Goal: Task Accomplishment & Management: Complete application form

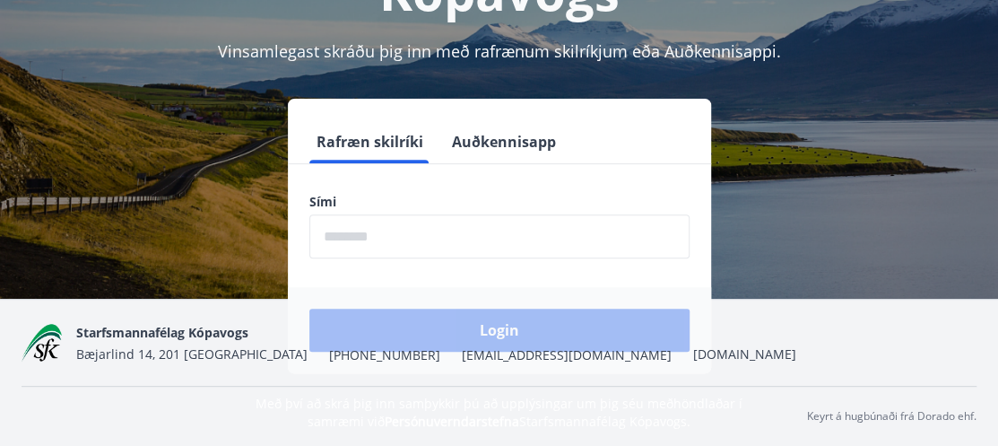
scroll to position [220, 0]
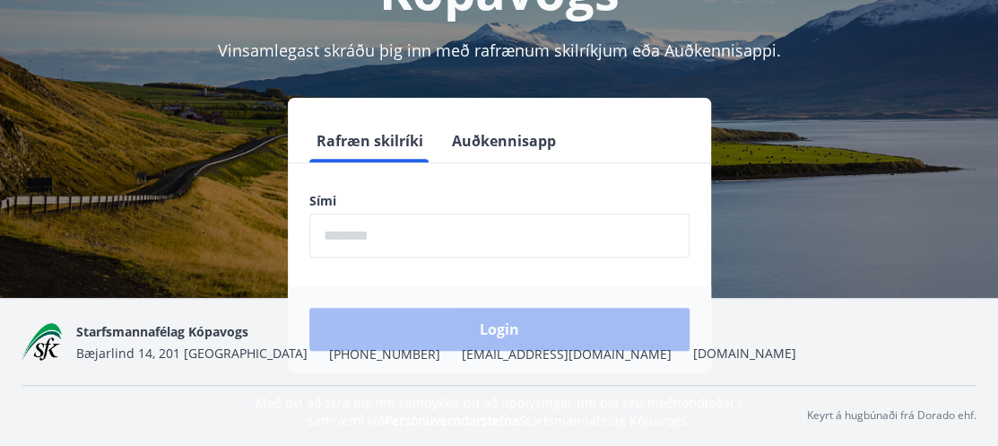
click at [385, 229] on input "phone" at bounding box center [499, 235] width 380 height 44
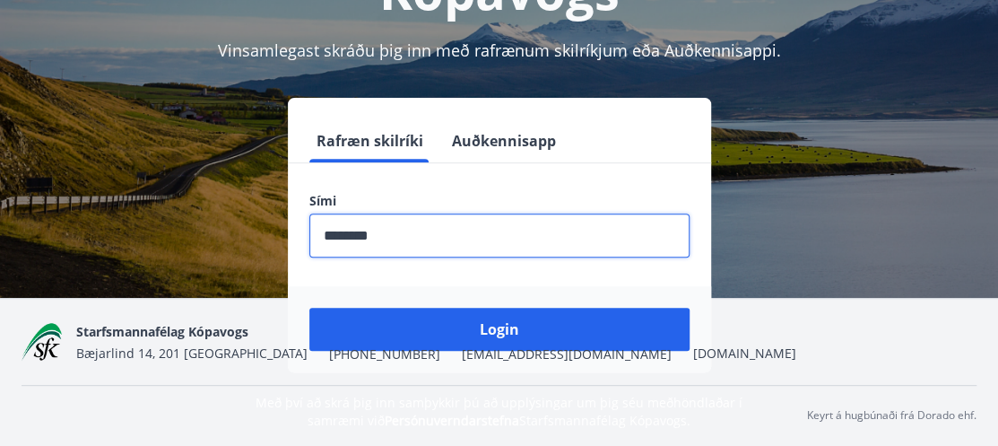
type input "********"
click at [309, 308] on button "Login" at bounding box center [499, 329] width 380 height 43
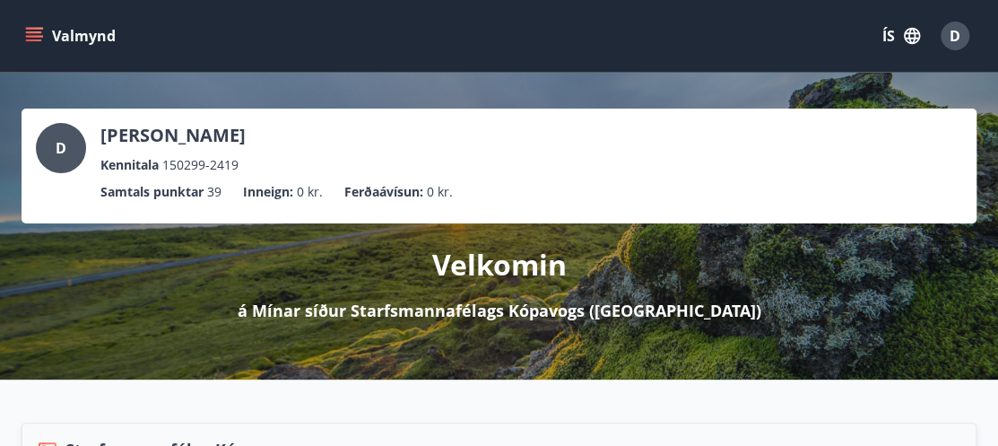
click at [50, 45] on button "Valmynd" at bounding box center [72, 36] width 101 height 32
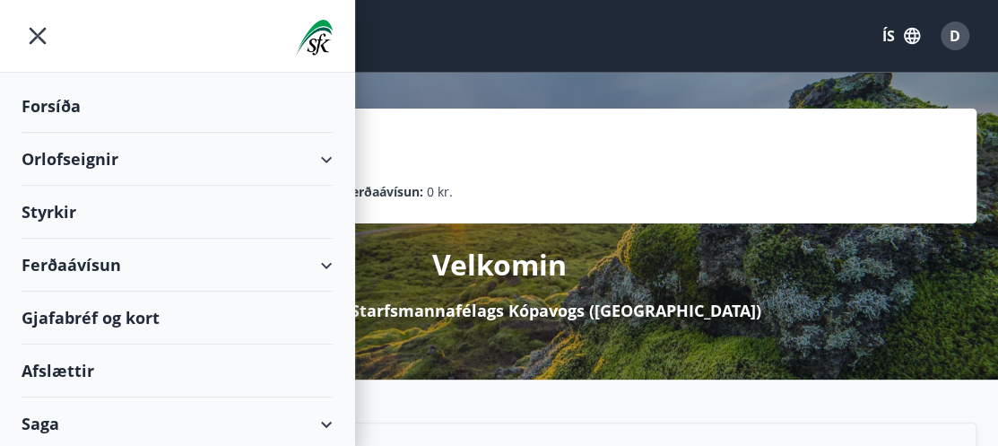
click at [67, 204] on div "Styrkir" at bounding box center [177, 212] width 311 height 53
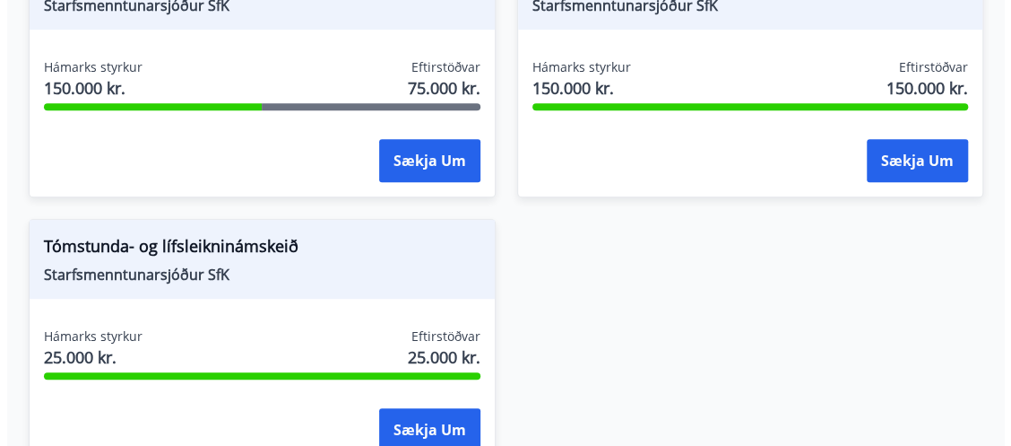
scroll to position [353, 0]
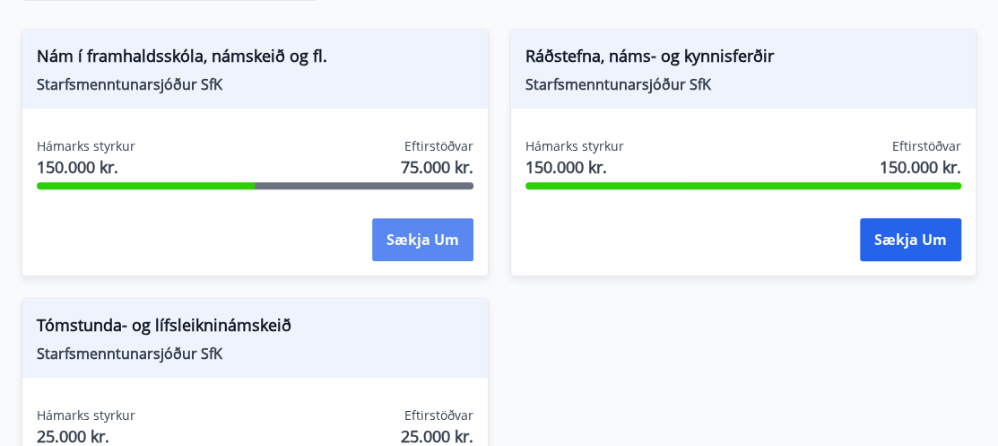
click at [427, 218] on button "Sækja um" at bounding box center [422, 239] width 101 height 43
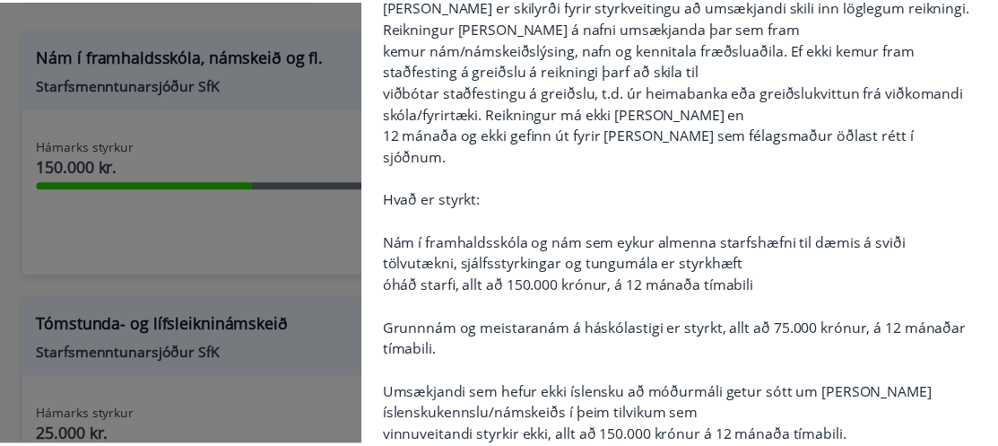
scroll to position [0, 0]
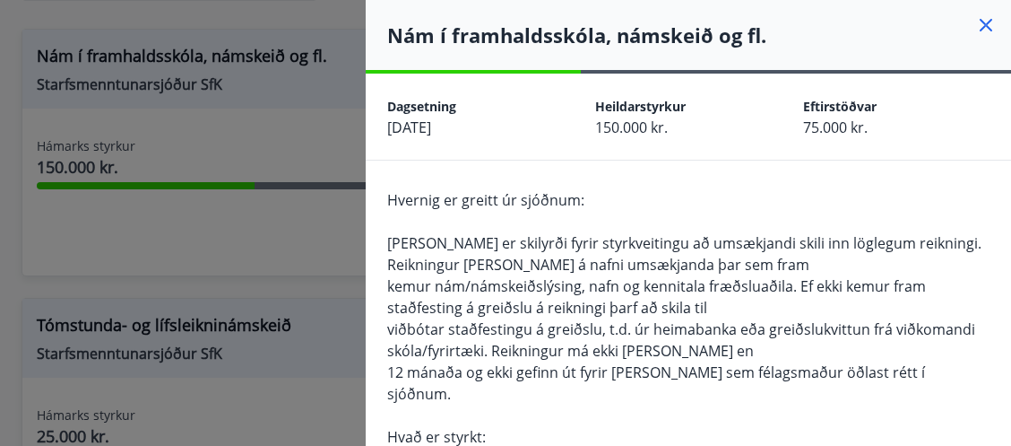
drag, startPoint x: 82, startPoint y: 135, endPoint x: 172, endPoint y: 140, distance: 89.8
click at [84, 135] on div at bounding box center [505, 223] width 1011 height 446
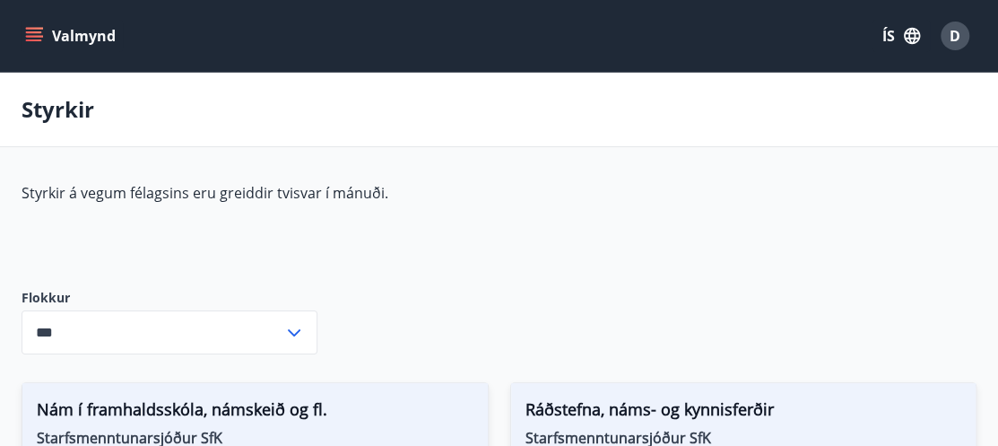
click at [38, 42] on icon "menu" at bounding box center [34, 36] width 18 height 18
click at [494, 128] on div "Styrkir" at bounding box center [499, 110] width 998 height 74
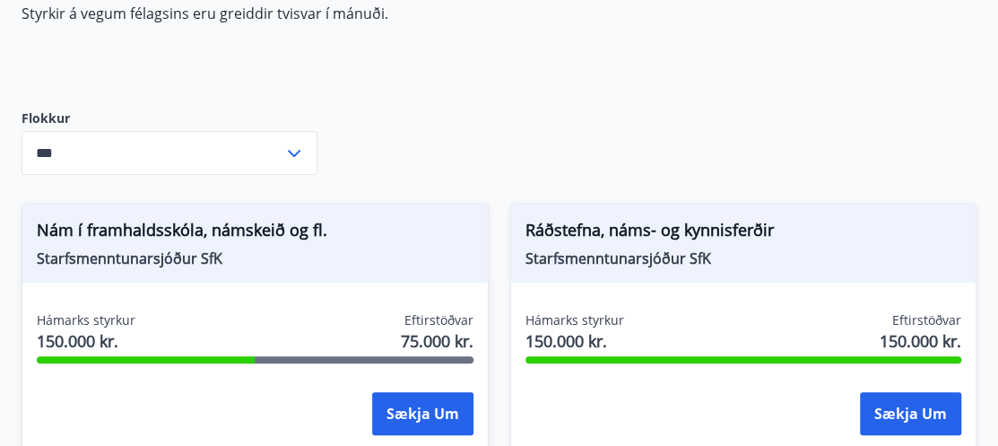
click at [301, 128] on div "Flokkur *** ​" at bounding box center [170, 141] width 296 height 65
click at [291, 152] on icon at bounding box center [294, 153] width 13 height 7
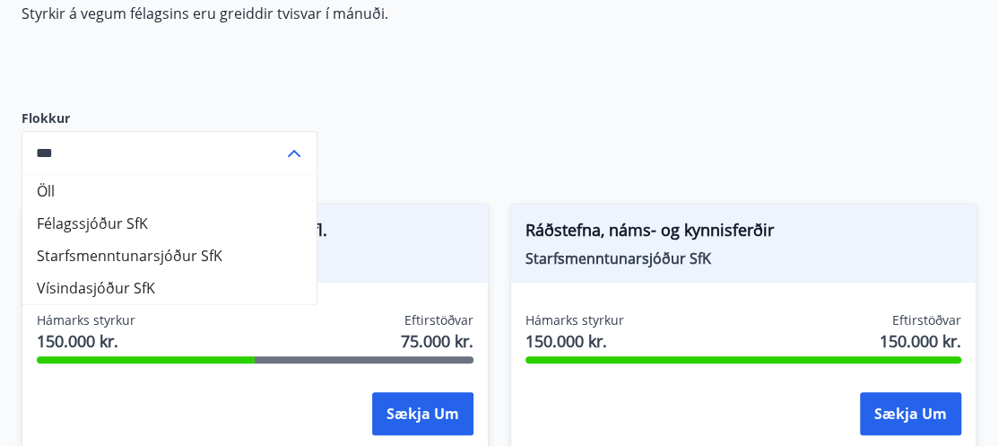
click at [252, 229] on li "Félagssjóður SfK" at bounding box center [169, 223] width 294 height 32
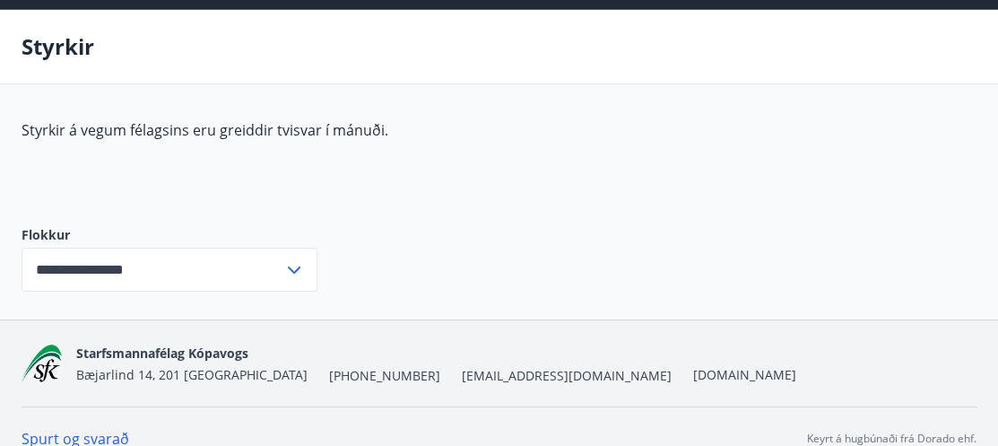
scroll to position [85, 0]
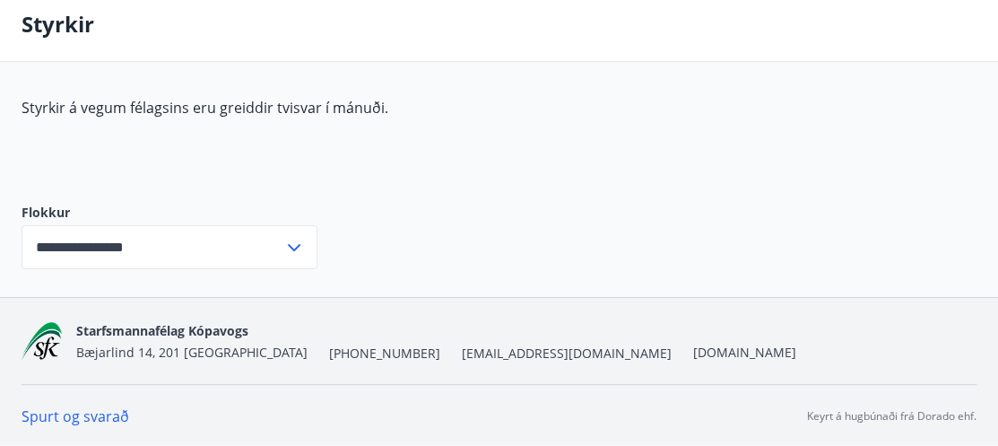
click at [387, 230] on div "**********" at bounding box center [499, 197] width 955 height 199
click at [284, 252] on icon at bounding box center [294, 248] width 22 height 22
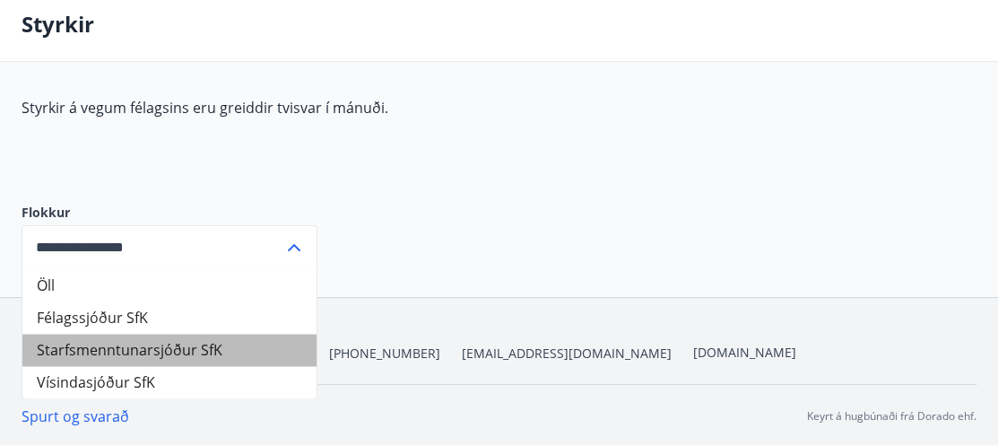
click at [208, 354] on li "Starfsmenntunarsjóður SfK" at bounding box center [169, 350] width 294 height 32
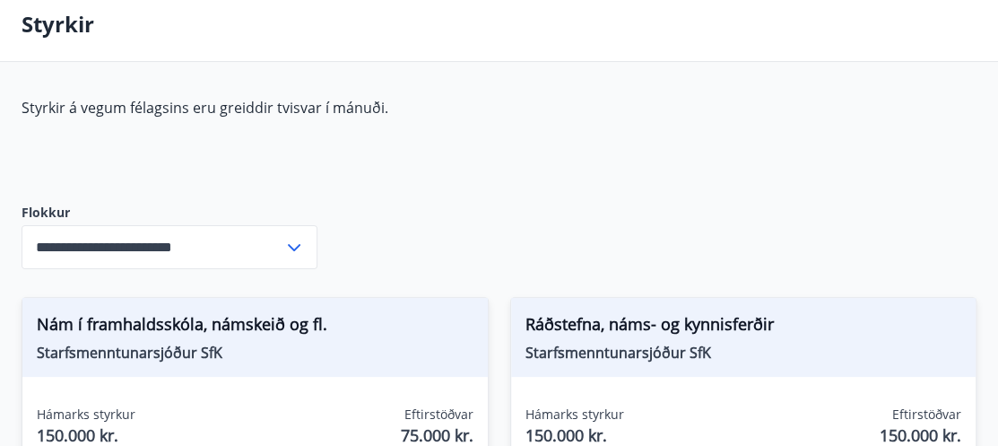
click at [303, 243] on icon at bounding box center [294, 248] width 22 height 22
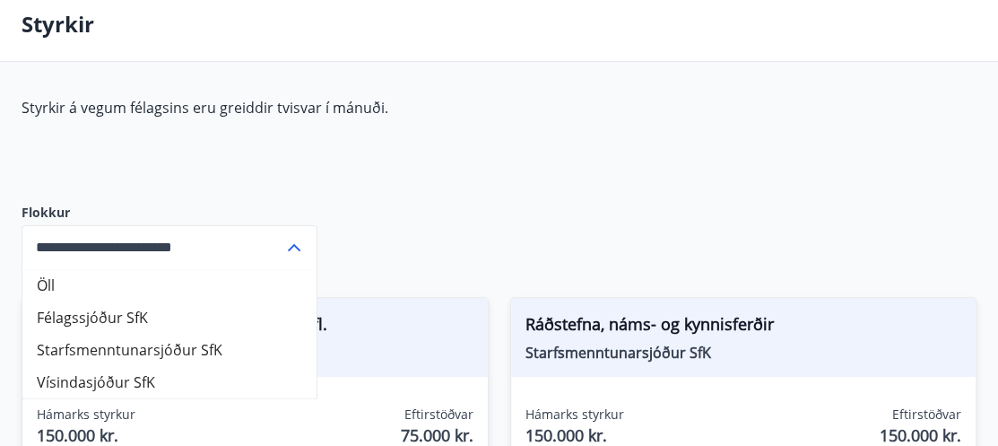
click at [248, 275] on li "Öll" at bounding box center [169, 285] width 294 height 32
type input "***"
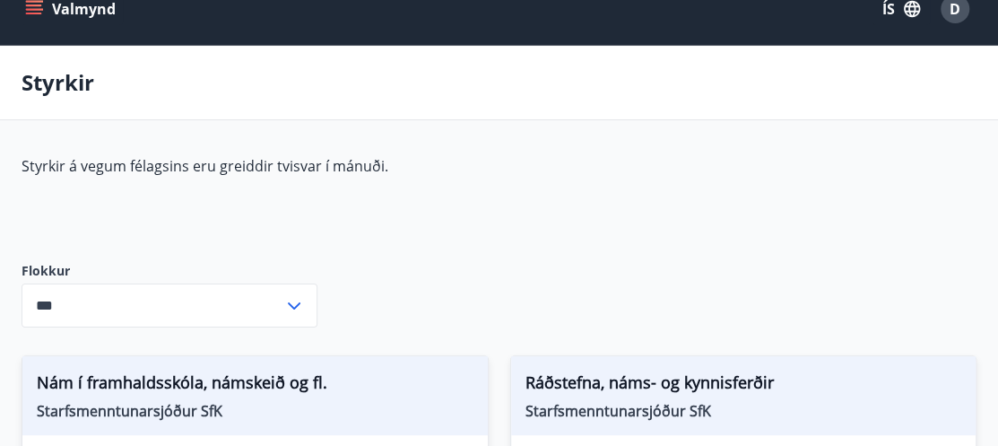
scroll to position [0, 0]
